Goal: Information Seeking & Learning: Find specific fact

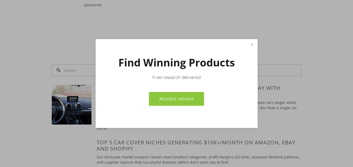
scroll to position [235, 0]
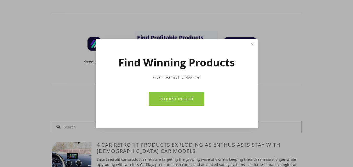
click at [252, 44] on link "Close" at bounding box center [251, 44] width 9 height 9
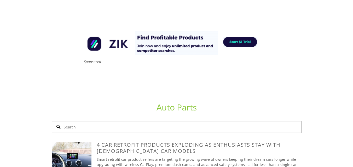
click at [72, 121] on input "Search" at bounding box center [177, 127] width 250 height 12
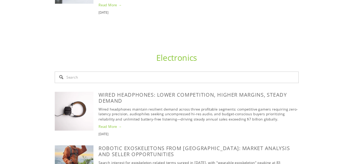
scroll to position [555, 0]
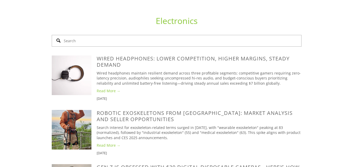
click at [88, 38] on input "Search" at bounding box center [177, 41] width 250 height 12
click at [87, 36] on input "Search" at bounding box center [177, 41] width 250 height 12
paste input "226971295636"
type input "226971295636"
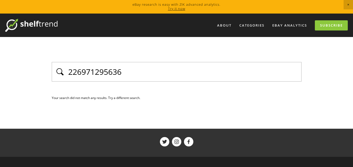
click at [70, 65] on div "226971295636" at bounding box center [177, 72] width 250 height 20
drag, startPoint x: 142, startPoint y: 69, endPoint x: 135, endPoint y: 71, distance: 7.3
click at [137, 70] on input "226971295636" at bounding box center [183, 71] width 231 height 11
click at [167, 73] on input "iphone 17 pro max case" at bounding box center [183, 71] width 231 height 11
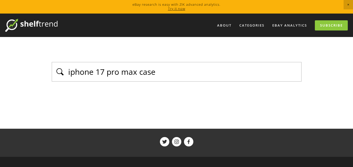
click at [148, 69] on input "iphone 17 pro max case" at bounding box center [183, 71] width 231 height 11
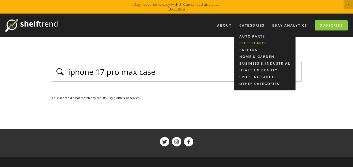
type input "iphone 17 pro max case"
click at [255, 43] on link "Electronics" at bounding box center [264, 43] width 61 height 7
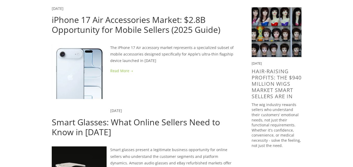
scroll to position [287, 0]
